Goal: Transaction & Acquisition: Purchase product/service

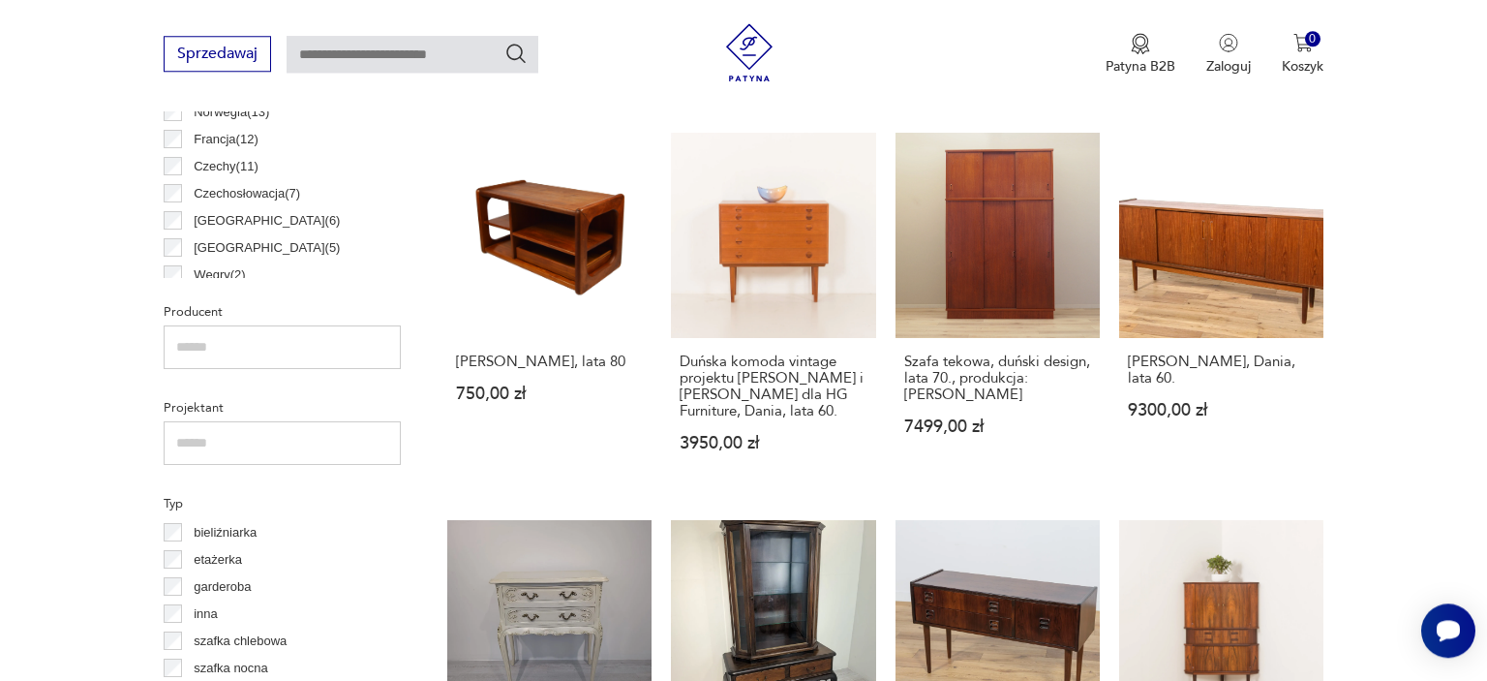
scroll to position [1023, 0]
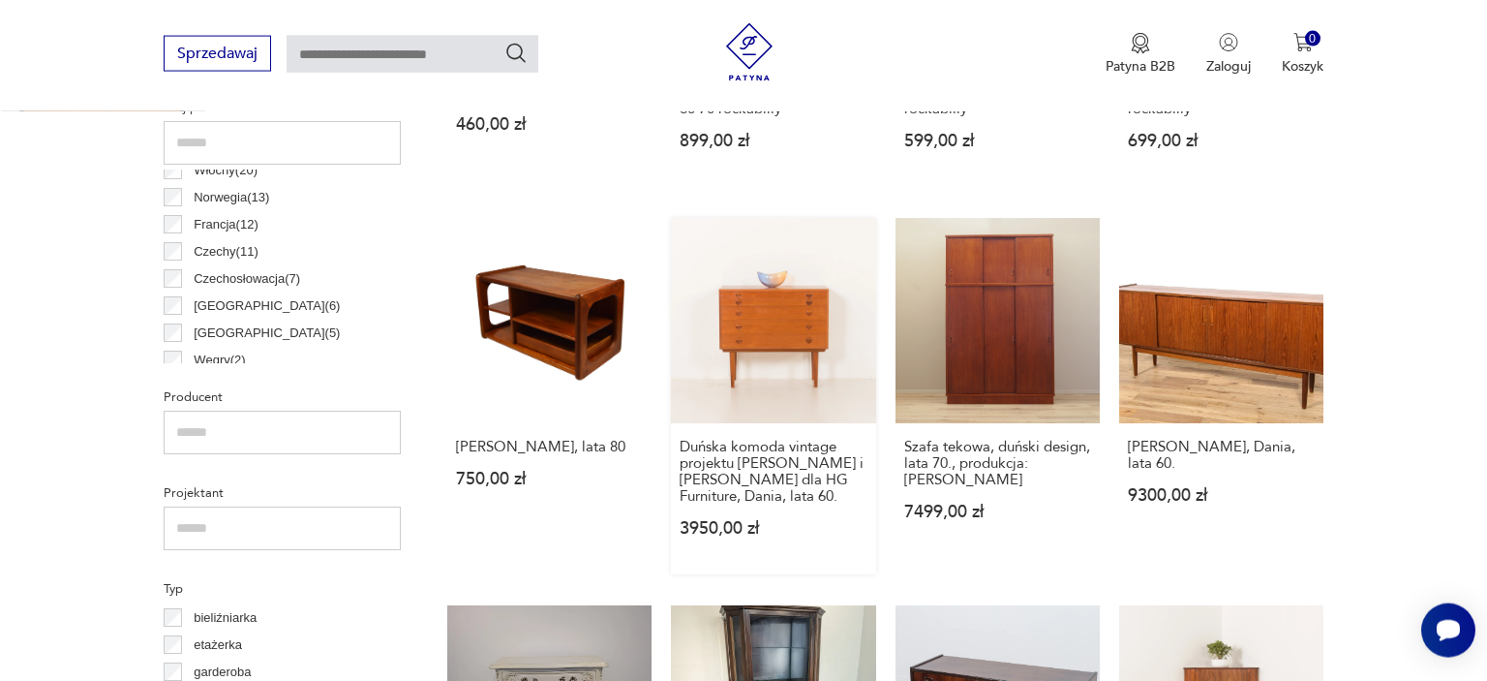
click at [773, 321] on link "Duńska komoda vintage projektu [PERSON_NAME] i [PERSON_NAME] dla HG Furniture, …" at bounding box center [773, 395] width 204 height 355
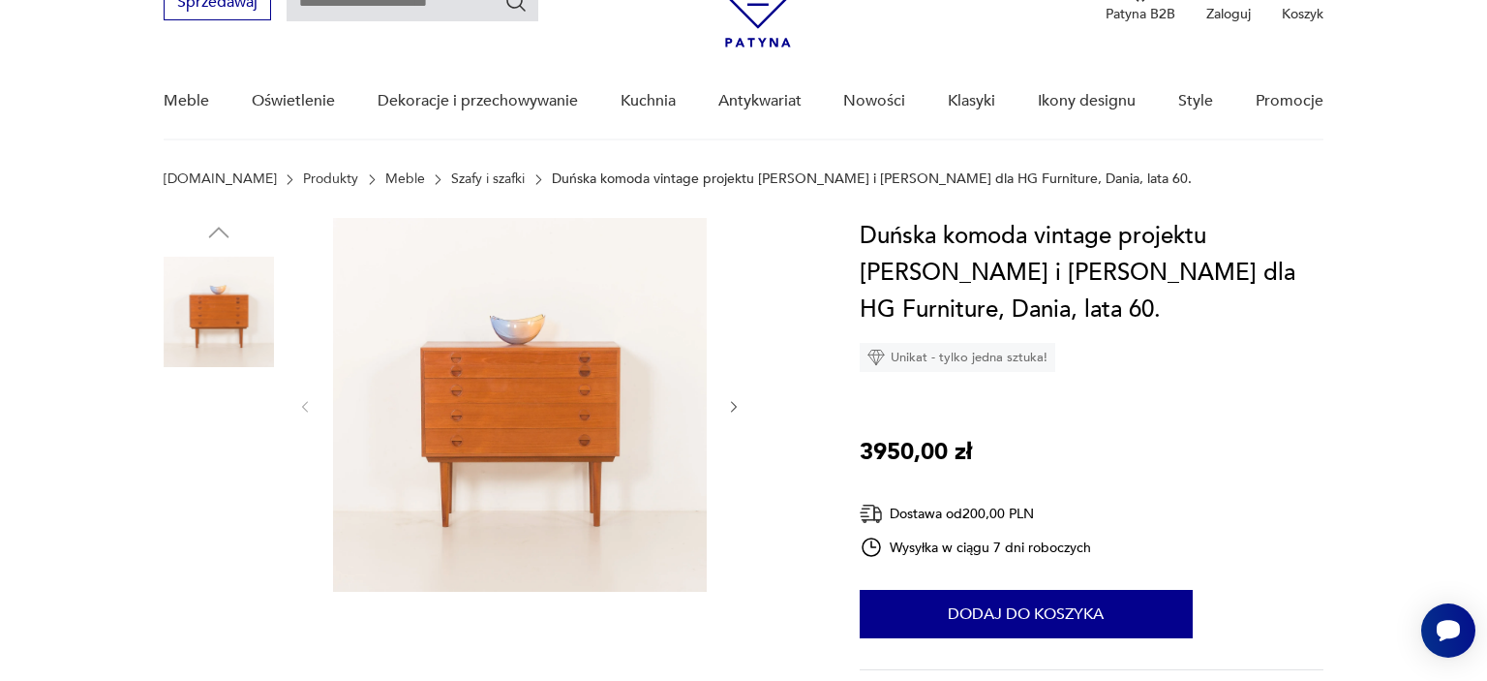
scroll to position [204, 0]
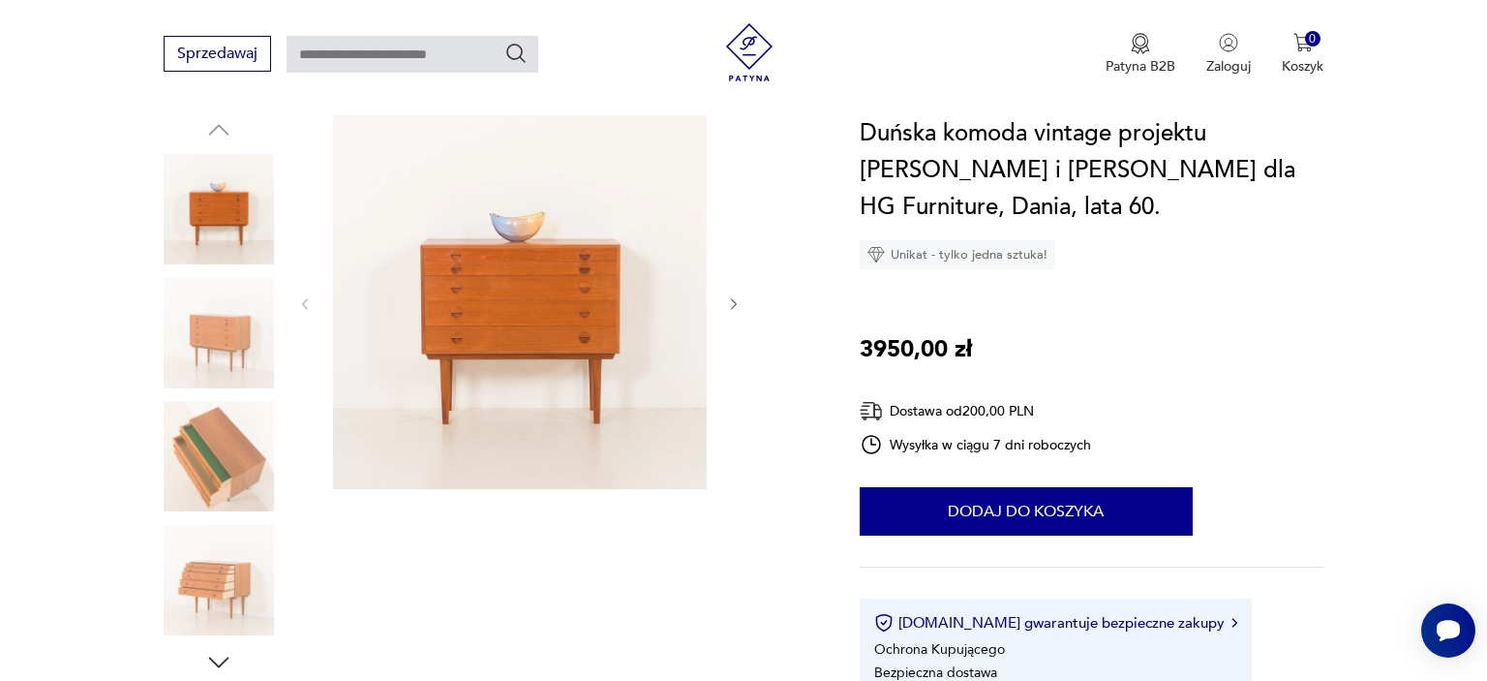
click at [212, 333] on img at bounding box center [219, 333] width 110 height 110
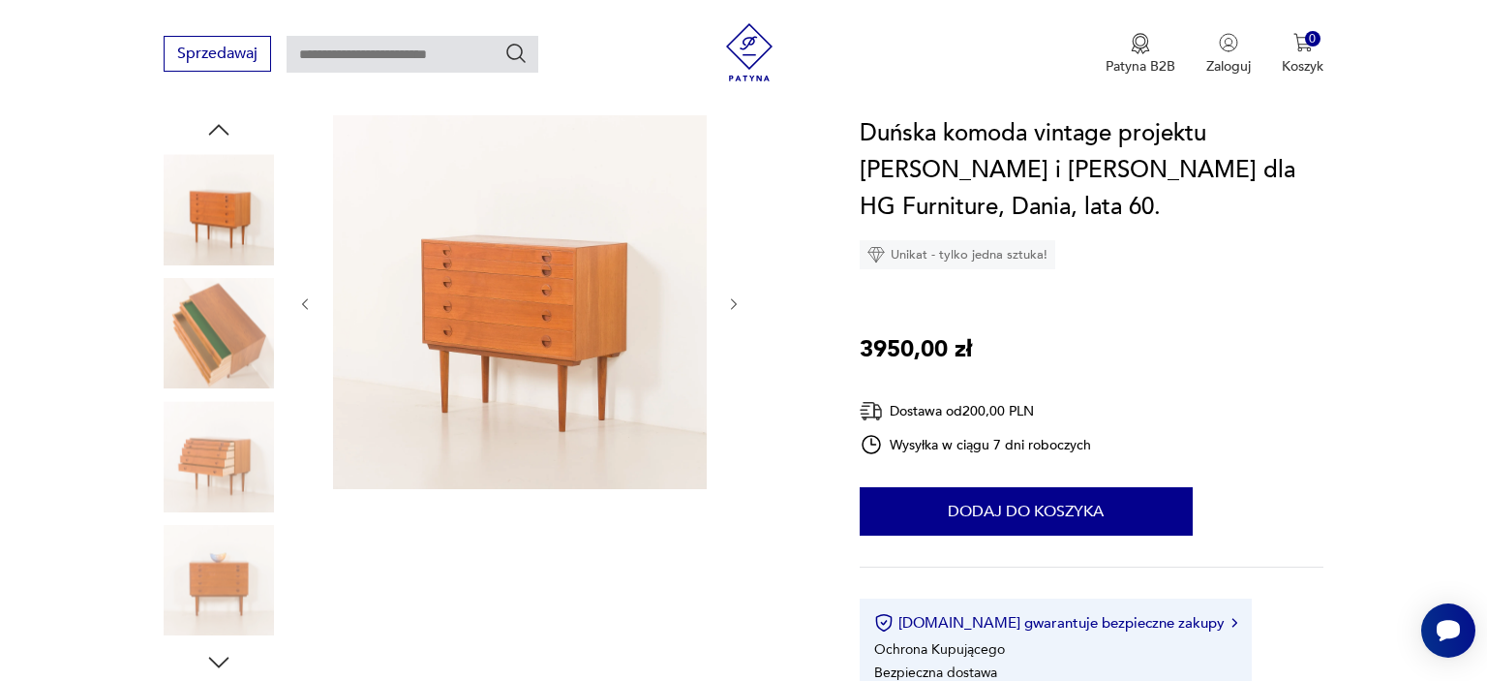
click at [224, 473] on img at bounding box center [219, 456] width 110 height 110
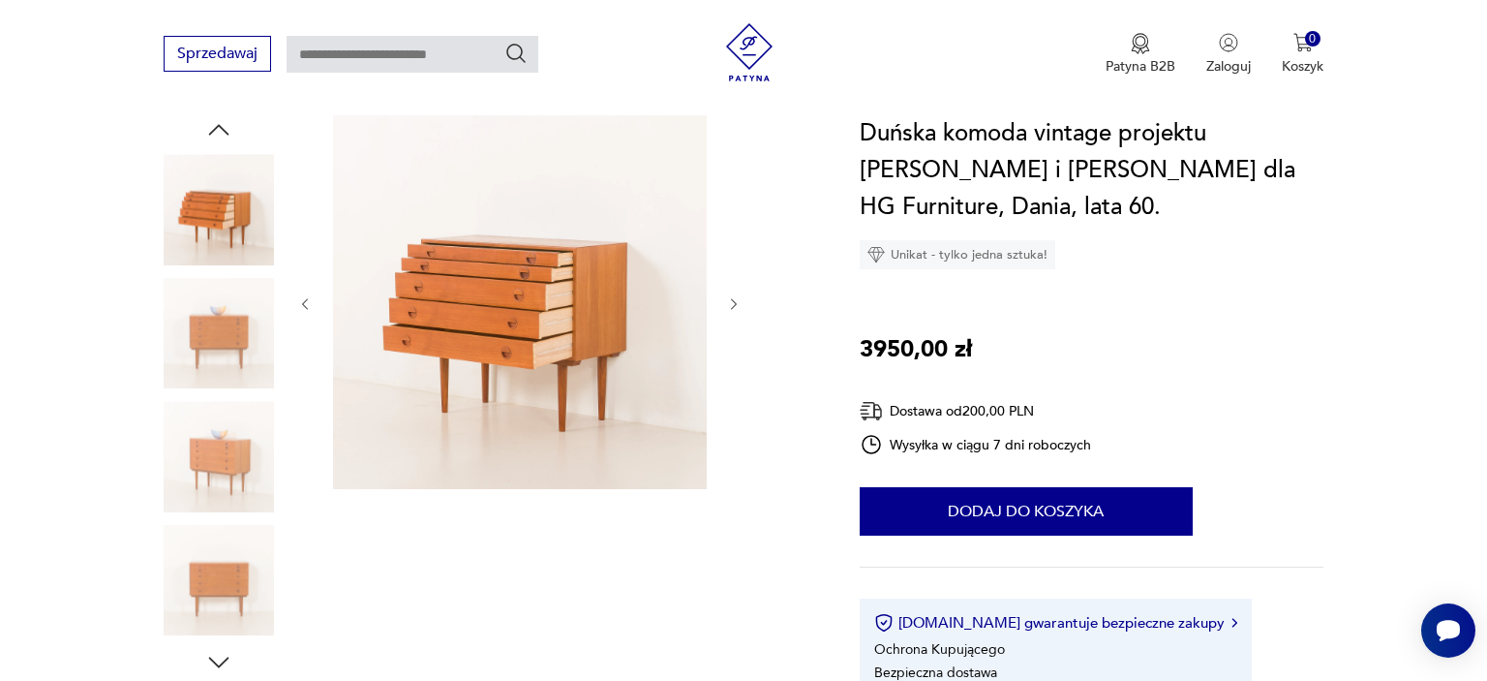
click at [216, 589] on img at bounding box center [219, 580] width 110 height 110
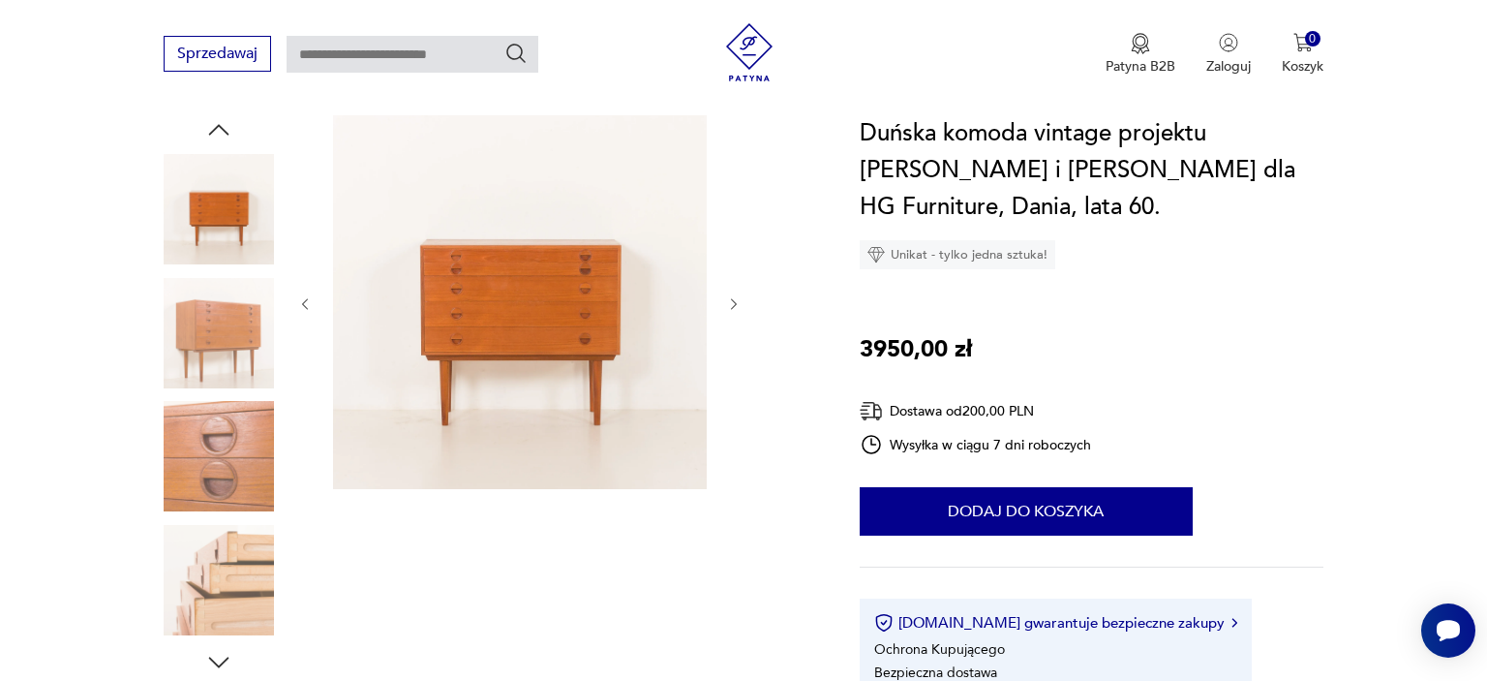
click at [221, 569] on img at bounding box center [219, 580] width 110 height 110
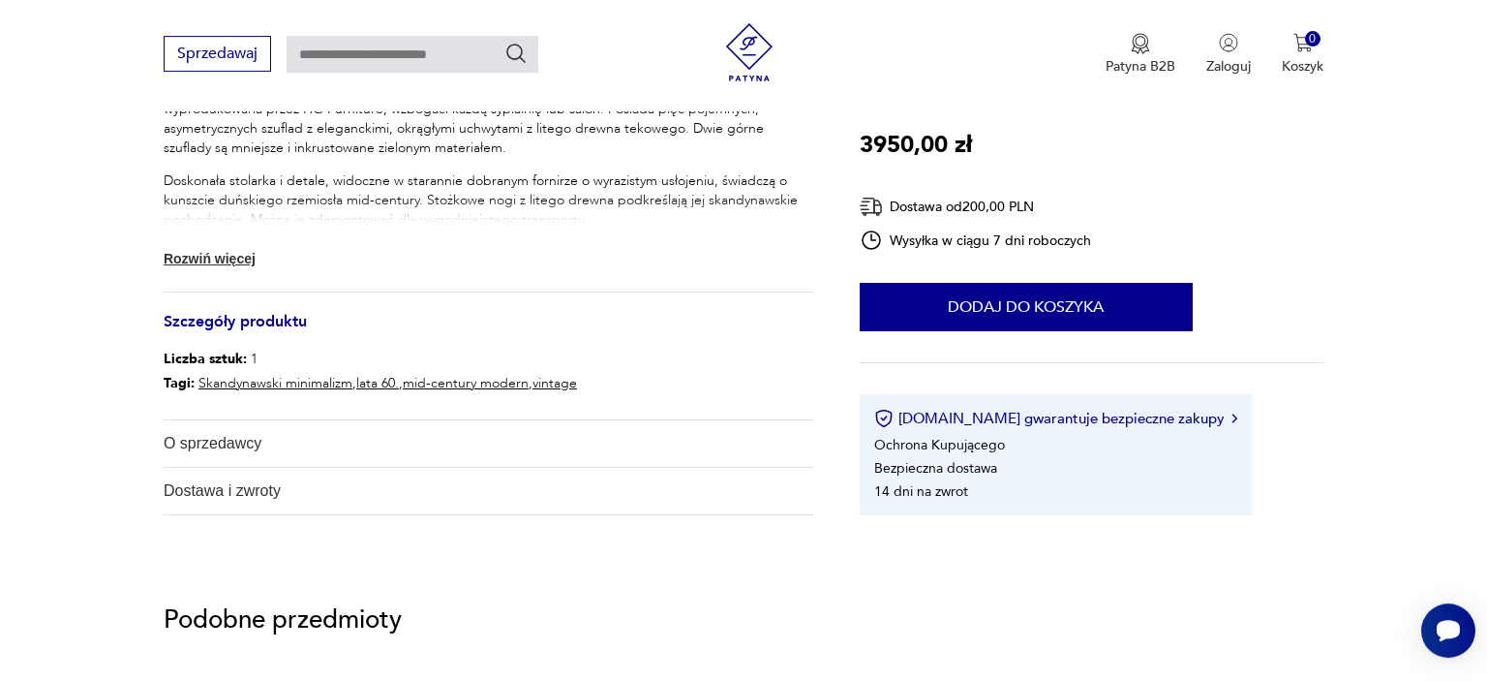
scroll to position [817, 0]
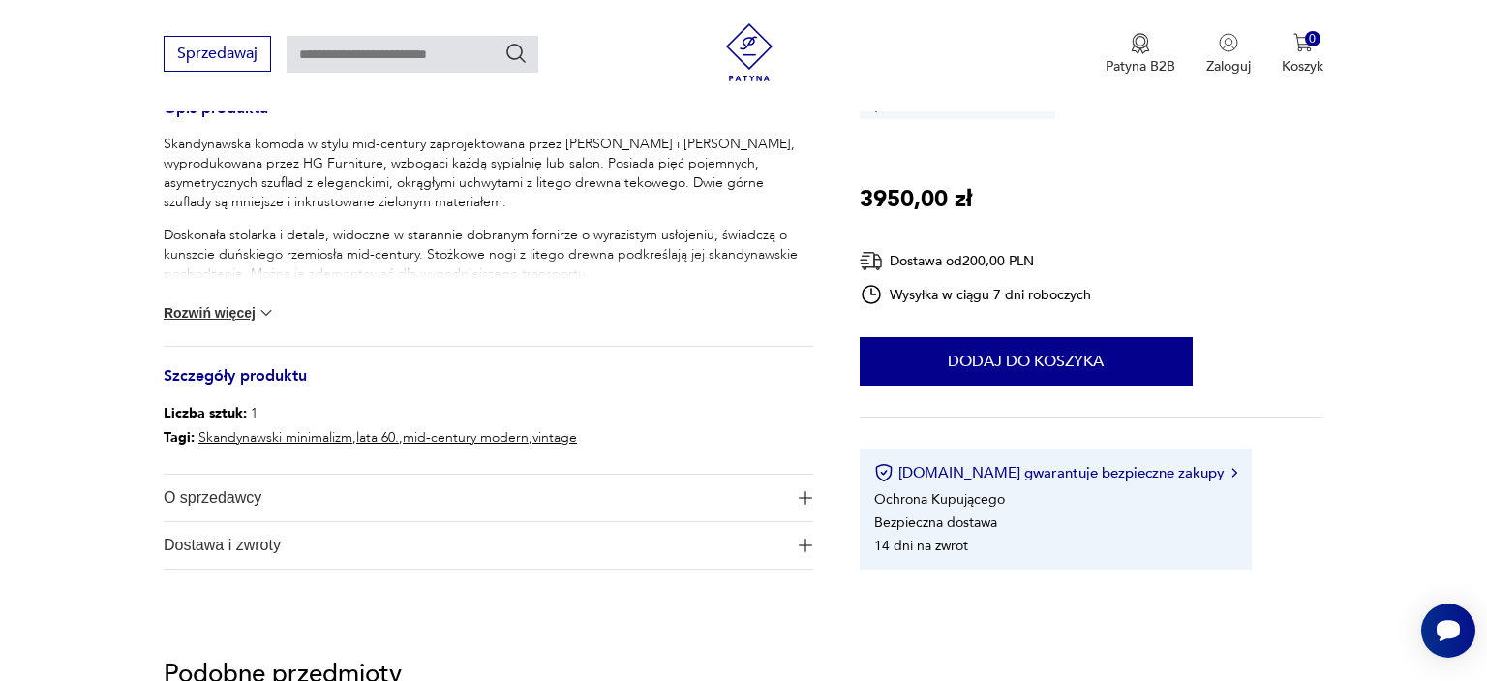
click at [246, 312] on button "Rozwiń więcej" at bounding box center [220, 312] width 112 height 19
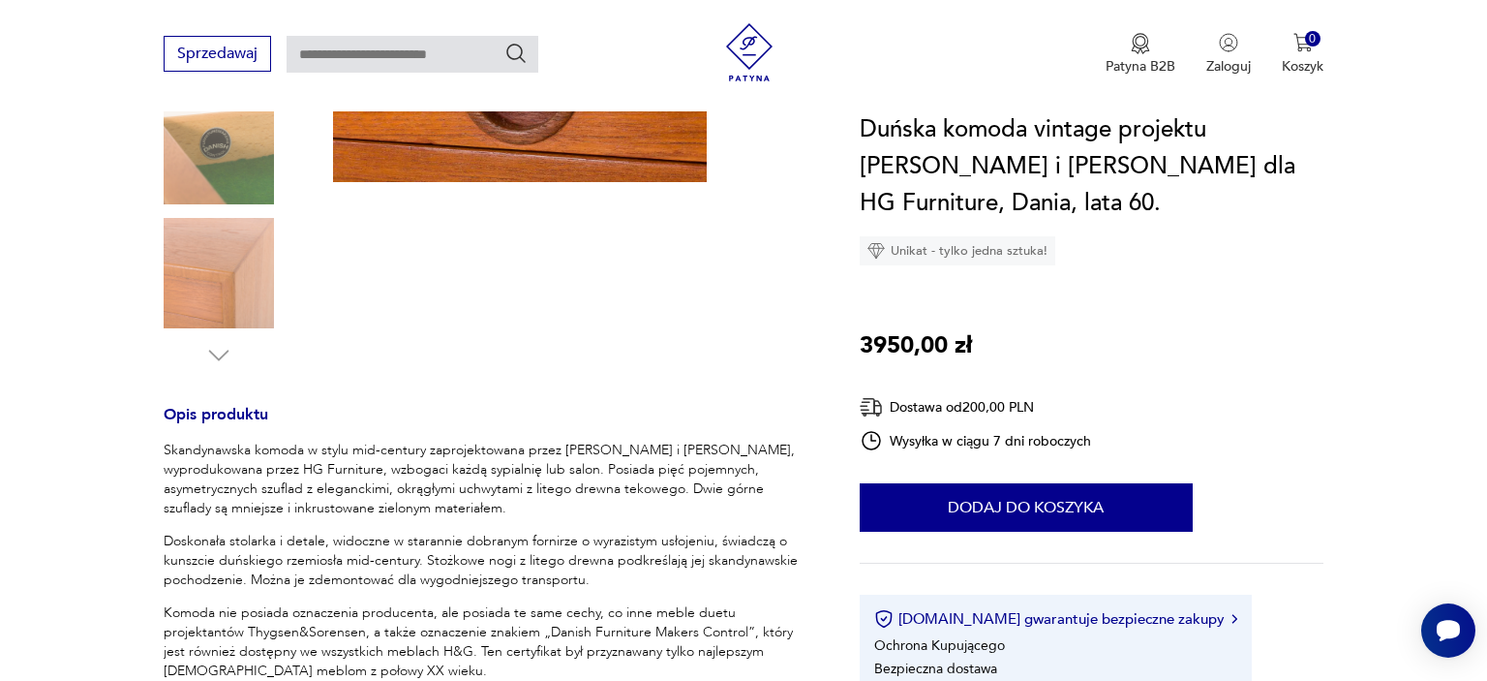
scroll to position [102, 0]
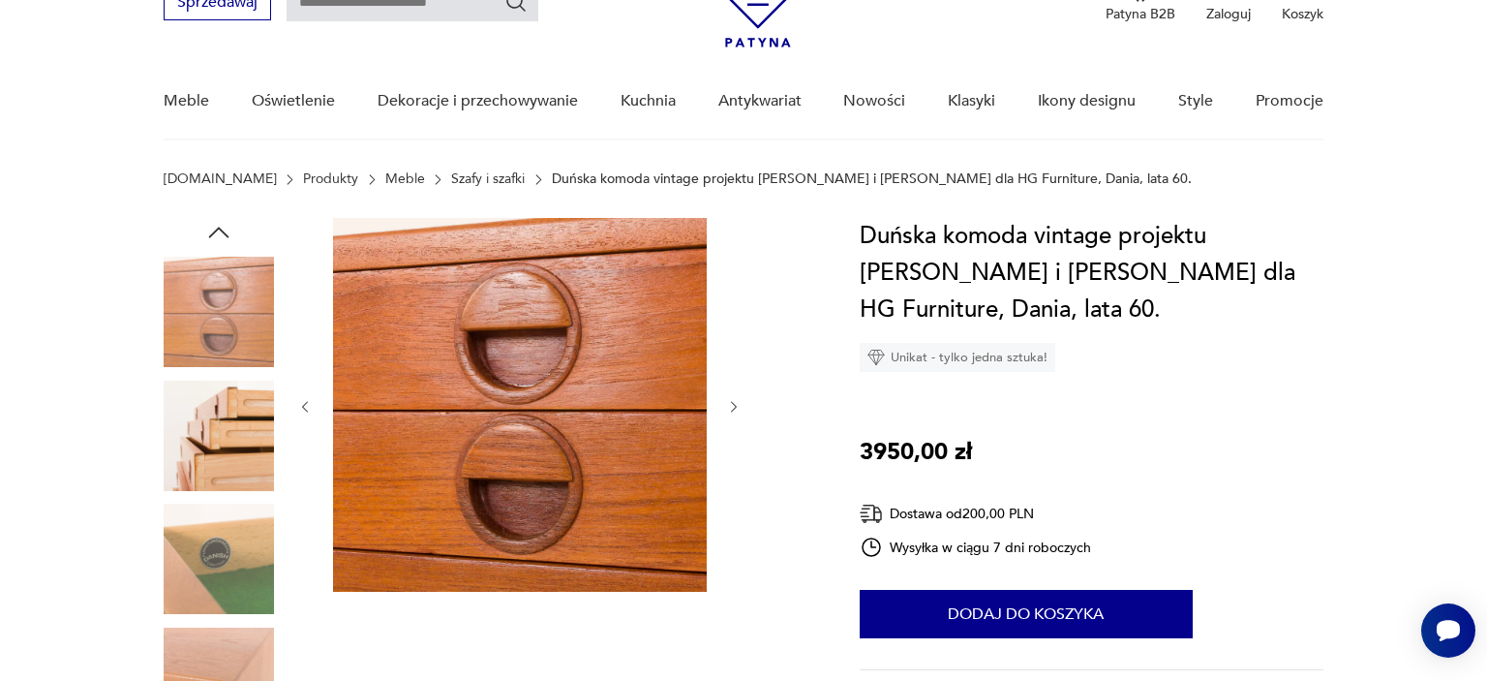
click at [242, 426] on img at bounding box center [219, 436] width 110 height 110
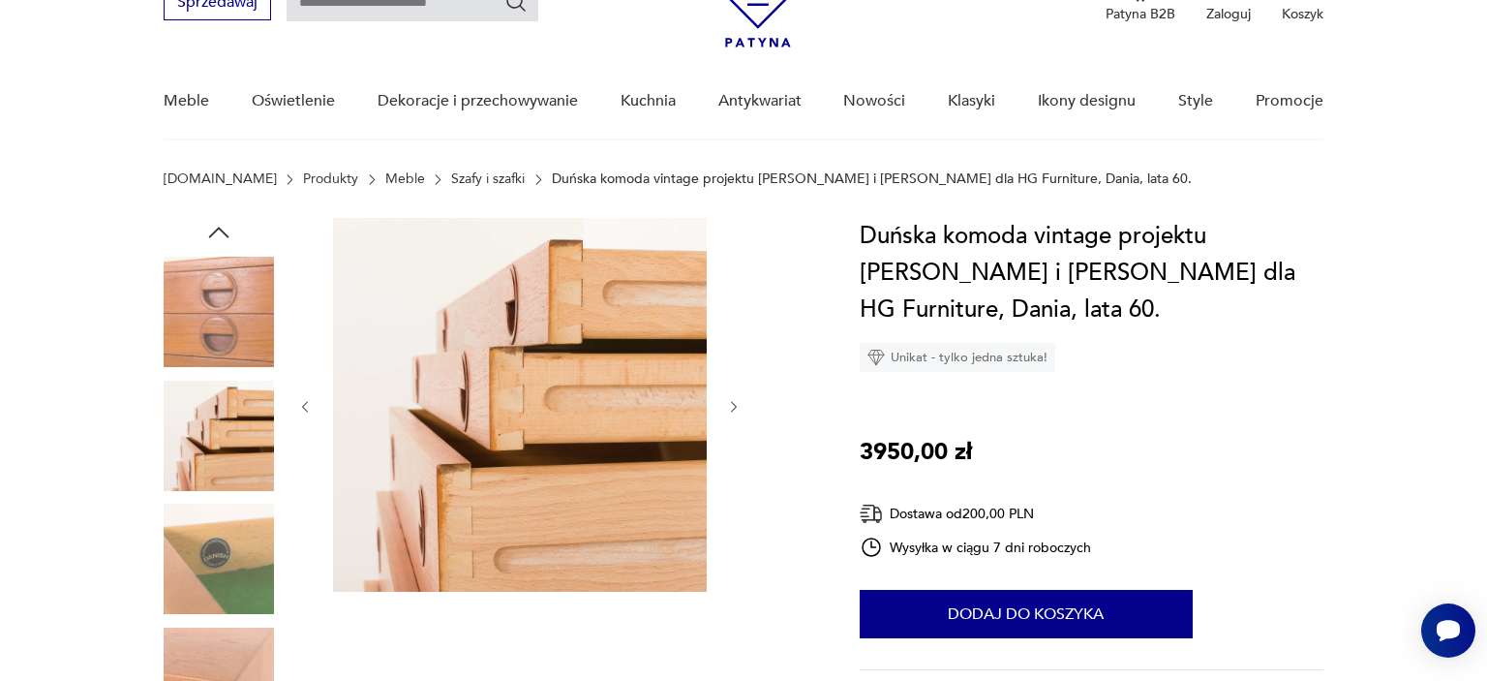
click at [221, 541] on img at bounding box center [219, 559] width 110 height 110
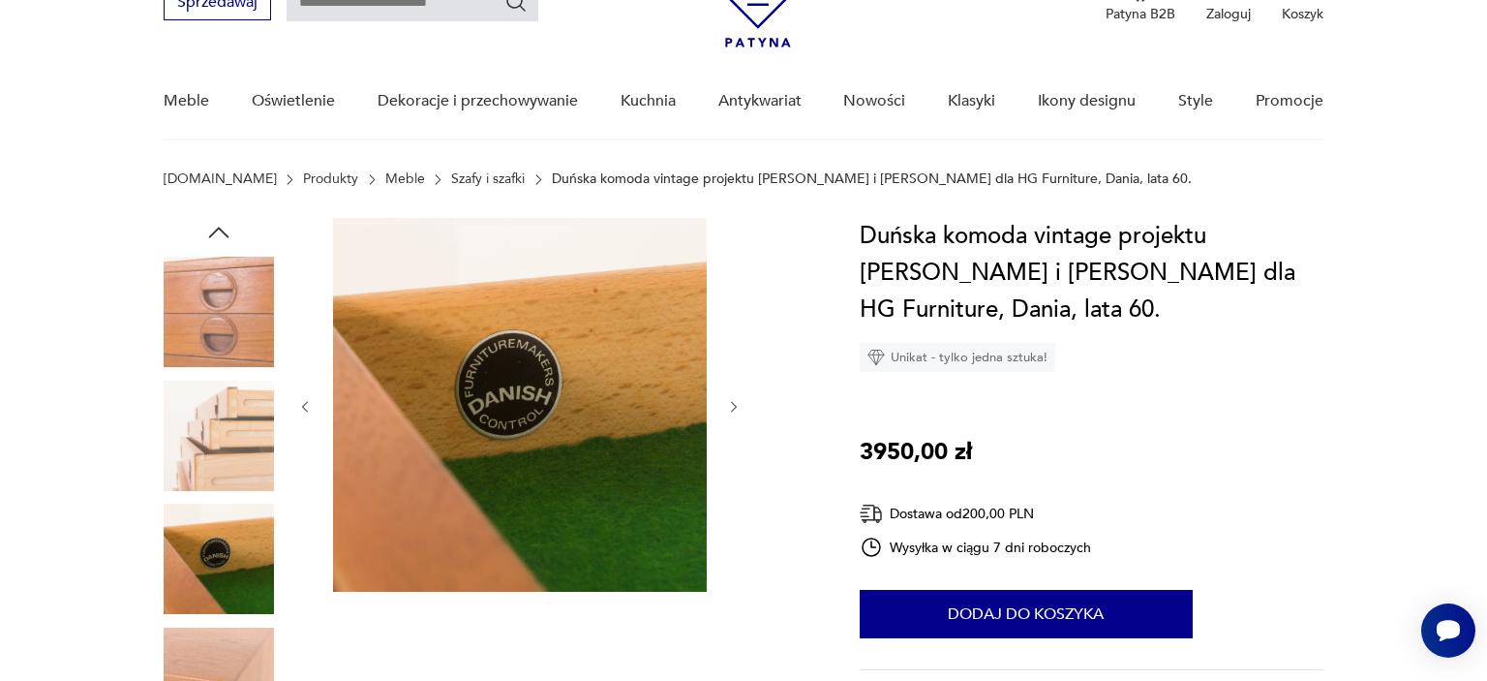
scroll to position [204, 0]
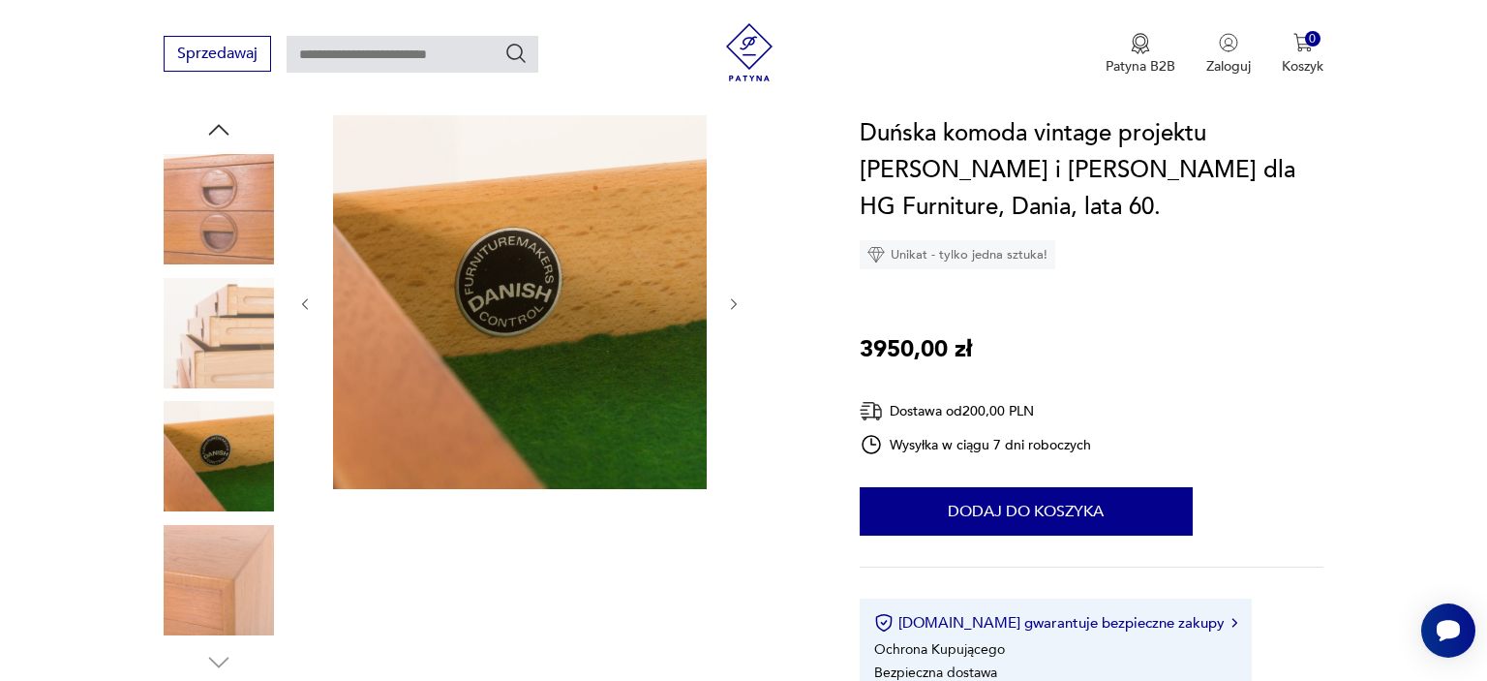
click at [220, 542] on img at bounding box center [219, 580] width 110 height 110
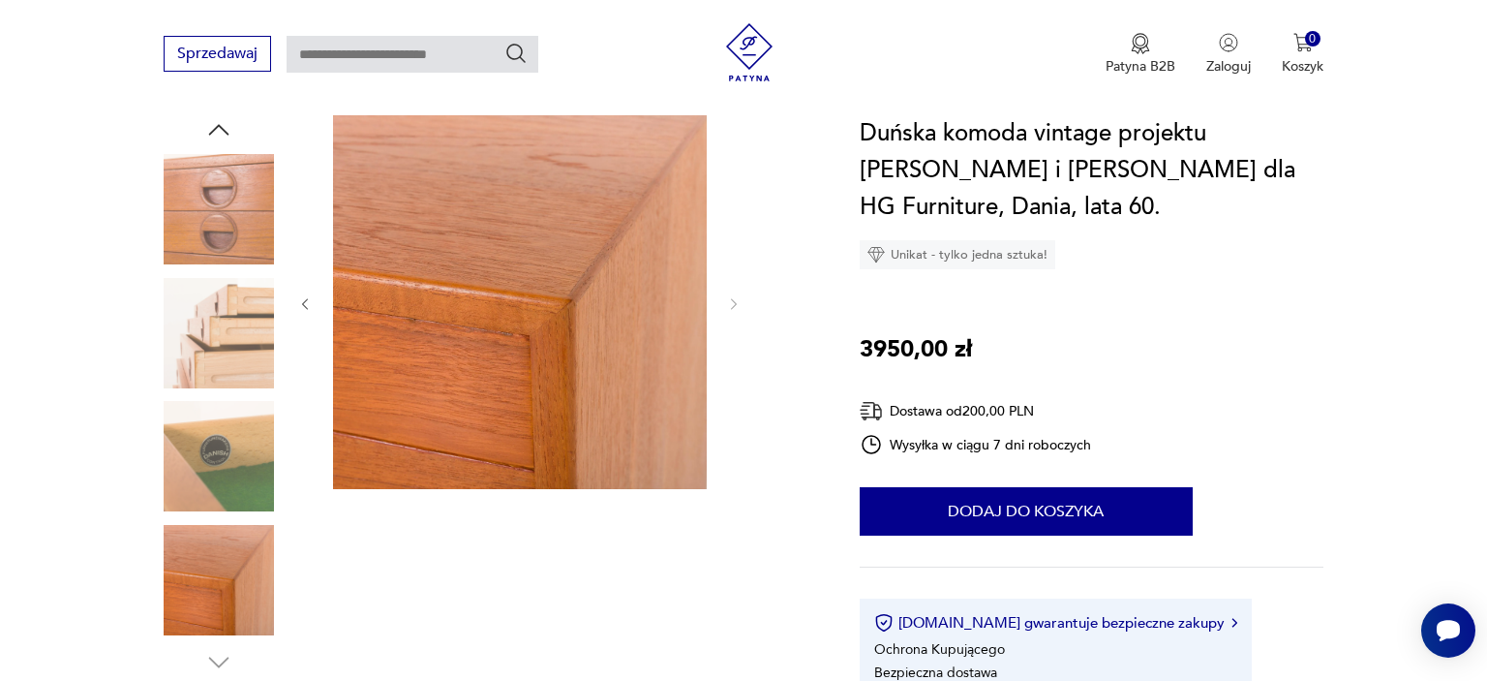
click at [220, 134] on icon "button" at bounding box center [218, 129] width 29 height 29
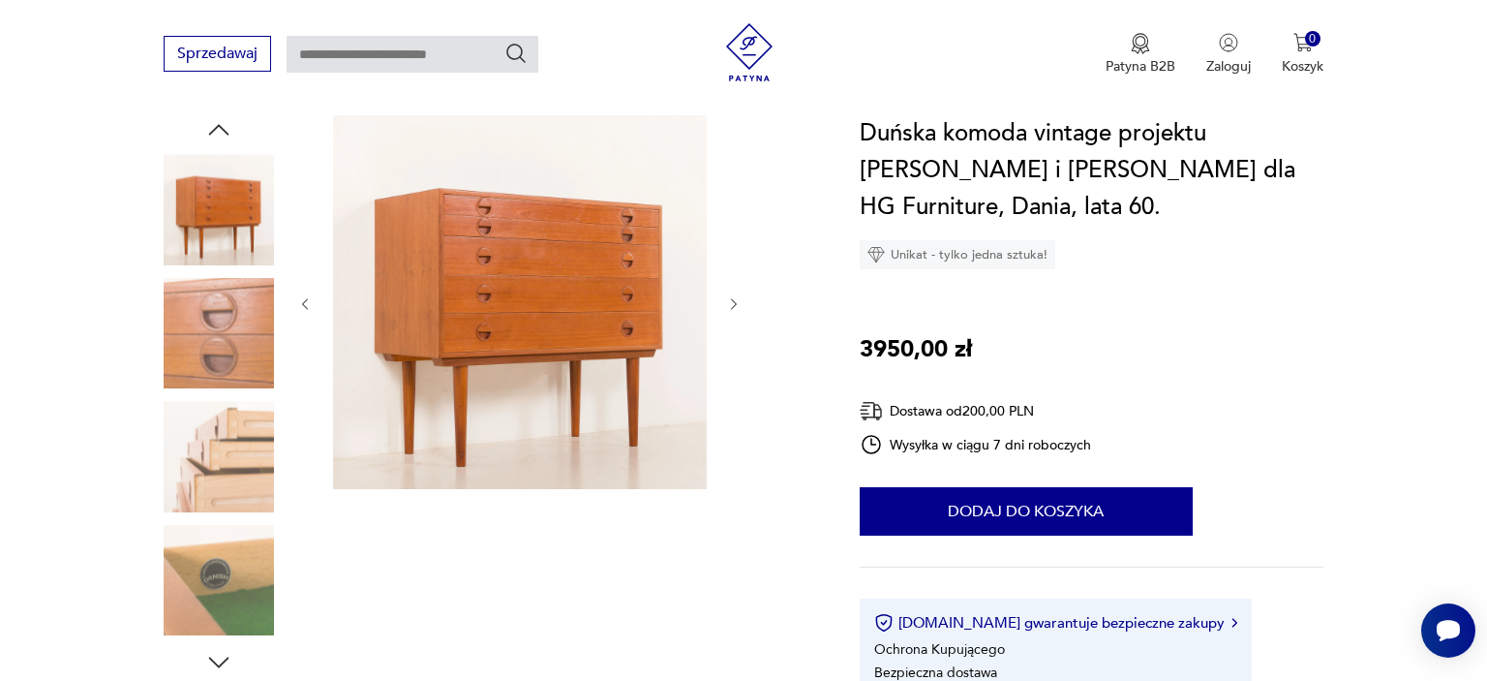
click at [220, 134] on icon "button" at bounding box center [218, 129] width 29 height 29
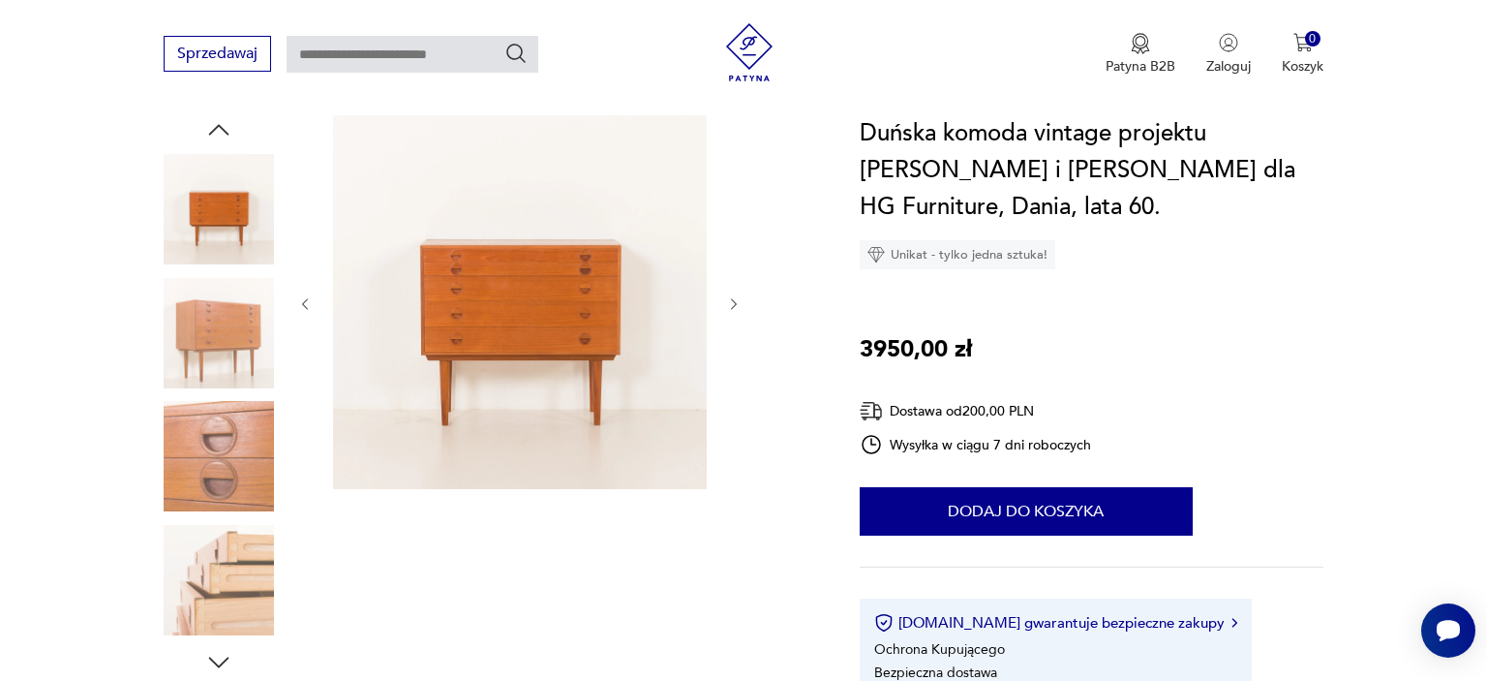
click at [196, 329] on img at bounding box center [219, 333] width 110 height 110
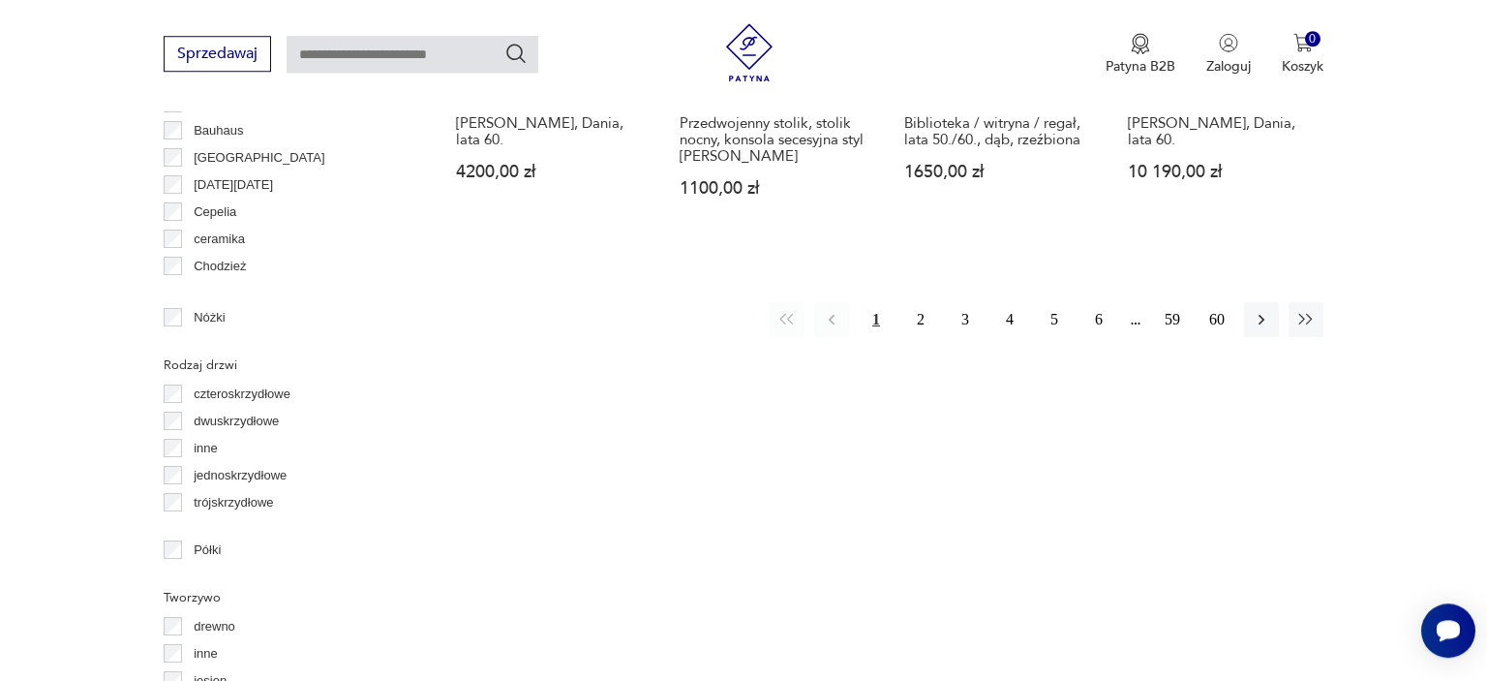
scroll to position [2111, 0]
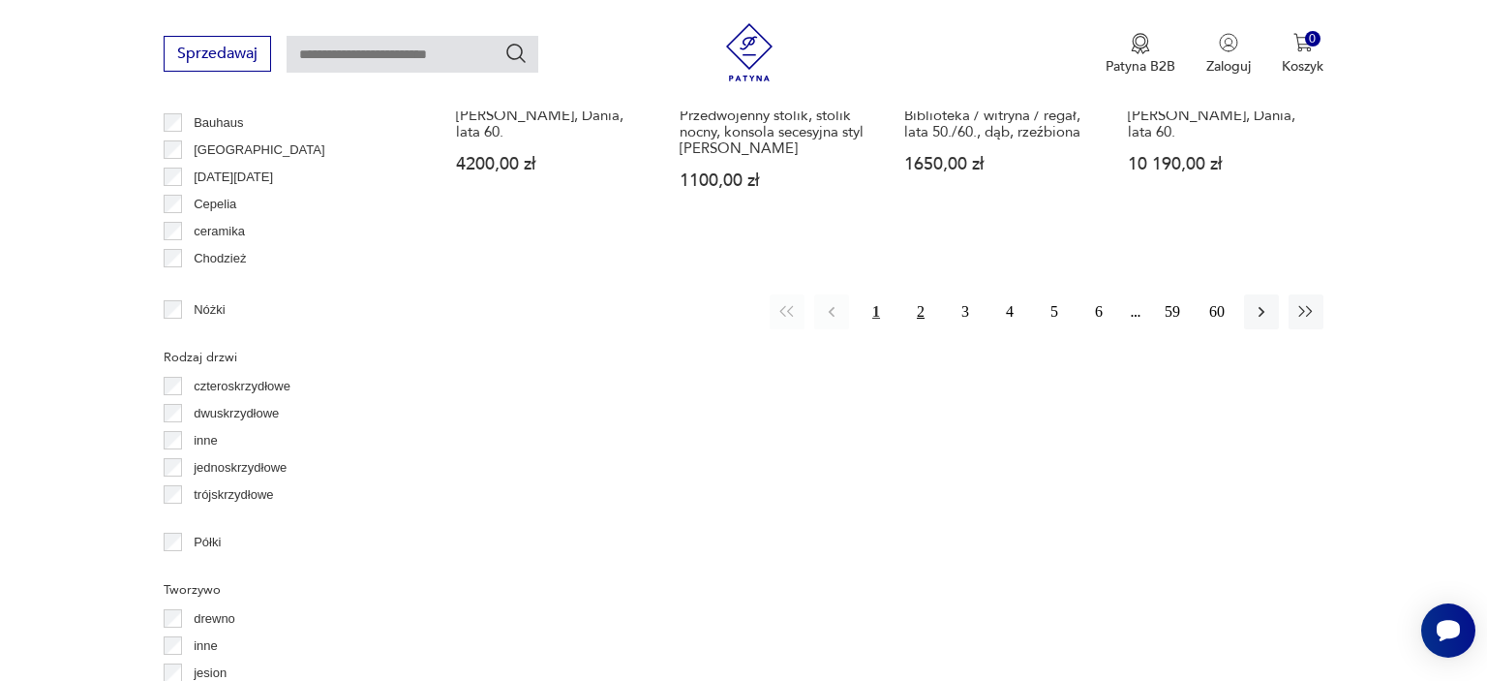
click at [916, 321] on button "2" at bounding box center [920, 311] width 35 height 35
